Goal: Check status: Check status

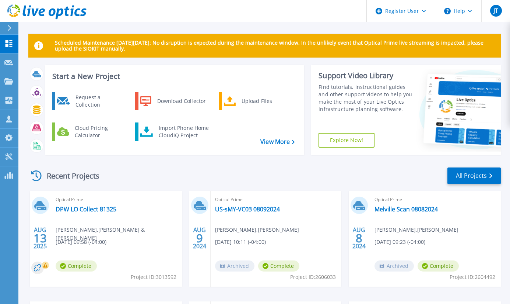
click at [159, 14] on header "Register User Help JT Dell User [PERSON_NAME] [PERSON_NAME][EMAIL_ADDRESS][PERS…" at bounding box center [255, 11] width 510 height 22
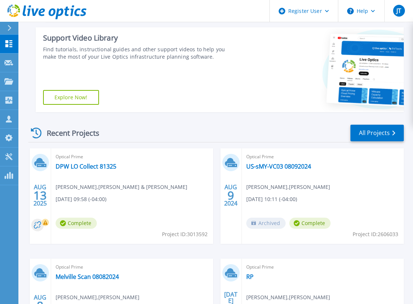
scroll to position [147, 0]
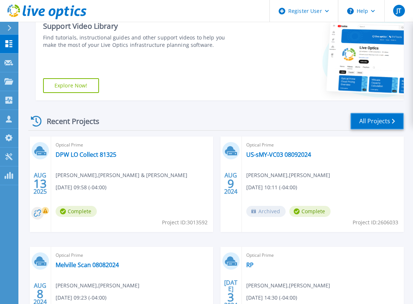
click at [368, 120] on link "All Projects" at bounding box center [377, 121] width 53 height 17
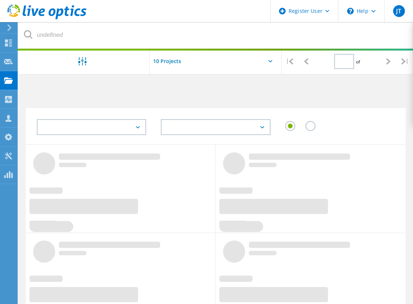
type input "1"
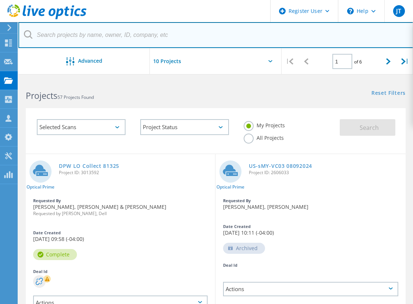
click at [113, 35] on input "text" at bounding box center [215, 35] width 395 height 26
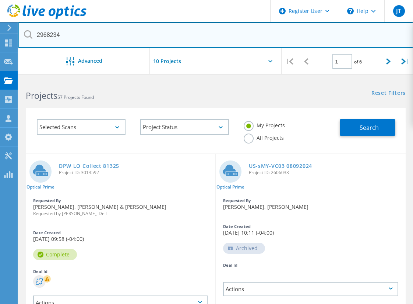
type input "2968234"
